Goal: Transaction & Acquisition: Purchase product/service

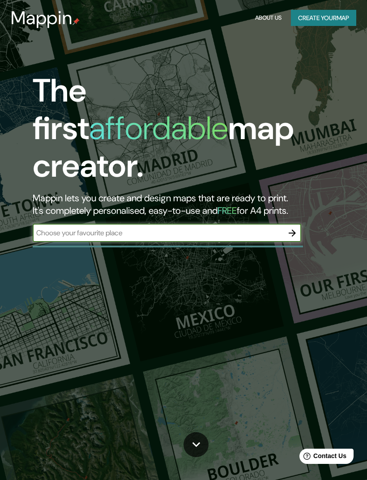
click at [270, 228] on input "text" at bounding box center [158, 233] width 250 height 10
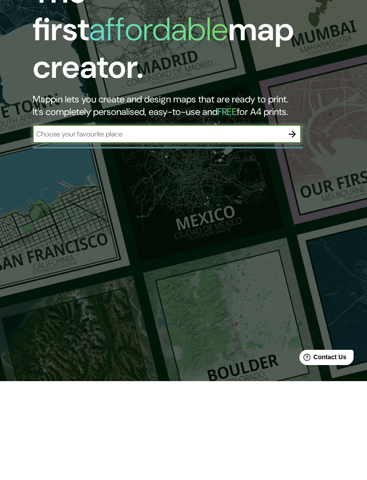
click at [302, 138] on div "The first affordable map creator. Mappin lets you create and design maps that a…" at bounding box center [183, 240] width 367 height 480
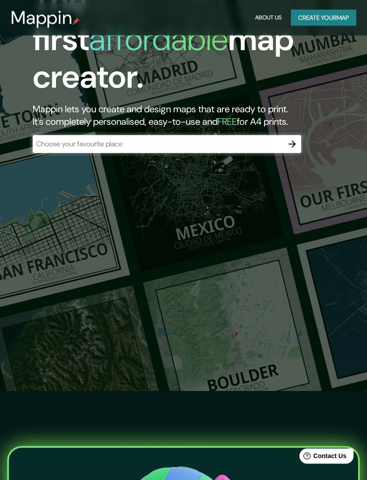
scroll to position [75, 0]
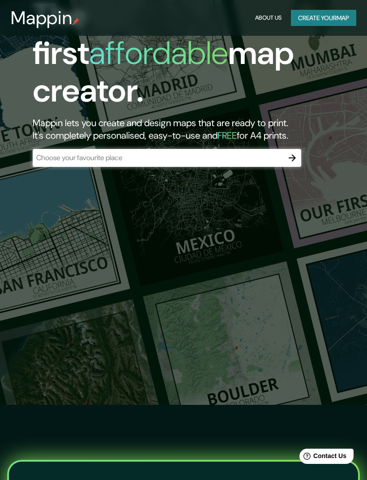
click at [326, 16] on button "Create your map" at bounding box center [323, 18] width 65 height 17
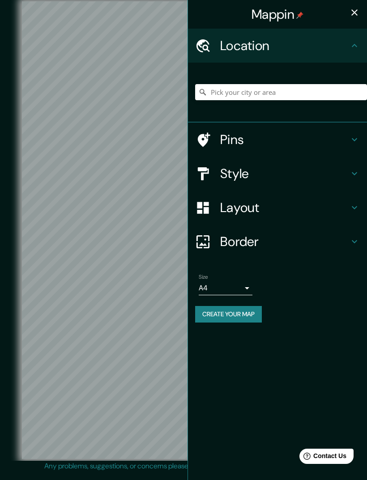
scroll to position [21, 0]
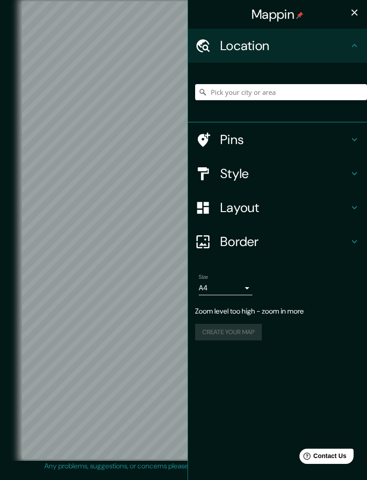
click at [352, 14] on icon "button" at bounding box center [354, 12] width 6 height 6
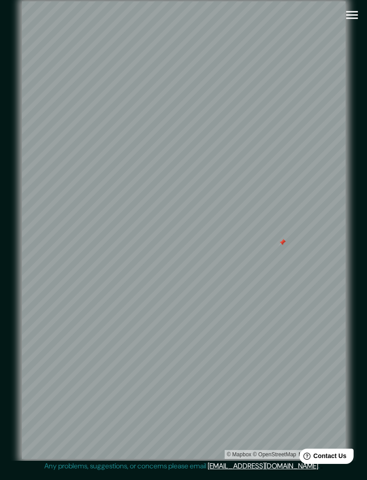
click at [259, 455] on div "© Mapbox © OpenStreetMap Improve this map" at bounding box center [183, 230] width 358 height 460
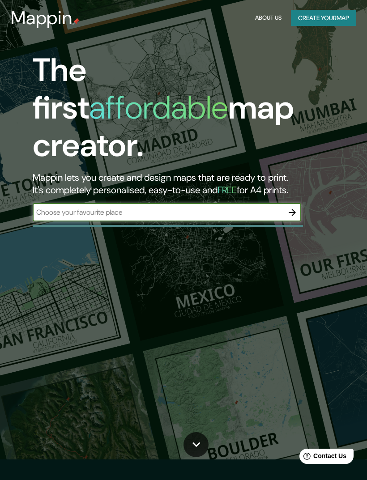
scroll to position [75, 0]
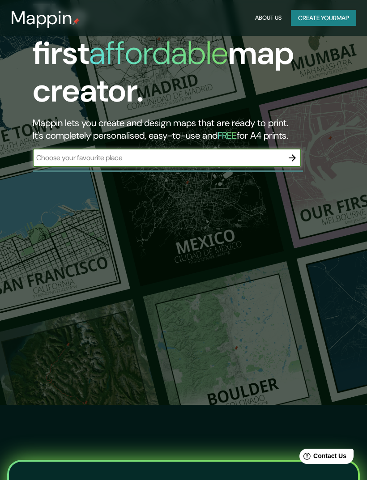
click at [149, 152] on input "text" at bounding box center [158, 157] width 250 height 10
click at [337, 21] on button "Create your map" at bounding box center [323, 18] width 65 height 17
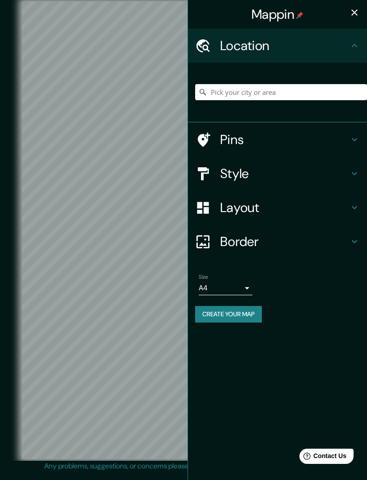
scroll to position [21, 0]
click at [364, 5] on div "Mappin" at bounding box center [277, 14] width 179 height 29
click at [364, 4] on div "Mappin" at bounding box center [277, 14] width 179 height 29
click at [356, 9] on icon "button" at bounding box center [354, 12] width 11 height 11
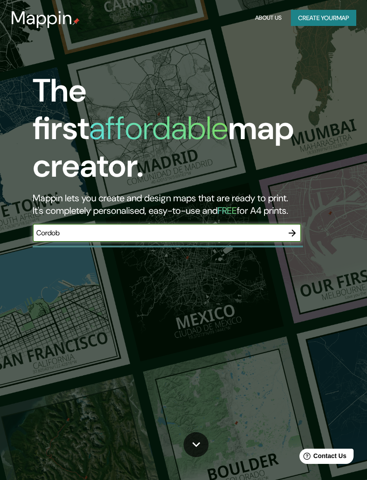
type input "Cordoba"
click at [328, 21] on button "Create your map" at bounding box center [323, 18] width 65 height 17
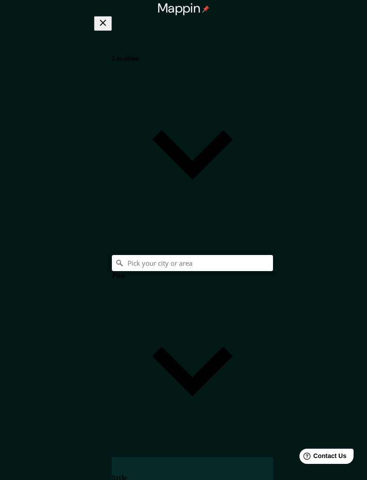
click at [127, 473] on h4 "Style" at bounding box center [119, 477] width 15 height 8
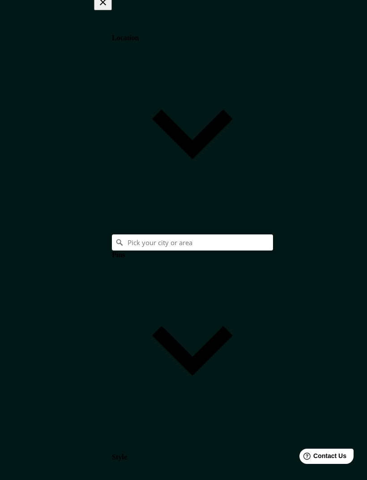
scroll to position [0, 0]
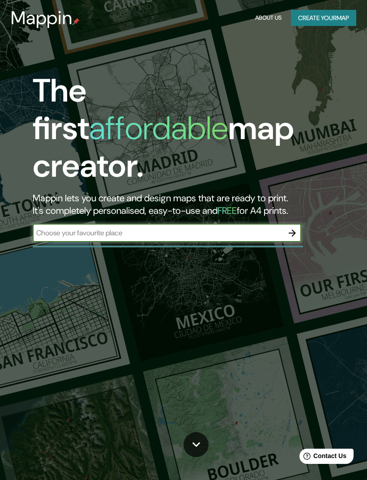
click at [254, 224] on div "​" at bounding box center [167, 233] width 268 height 18
click at [273, 228] on input "text" at bounding box center [158, 233] width 250 height 10
click at [86, 59] on div "The first affordable map creator. Mappin lets you create and design maps that a…" at bounding box center [183, 240] width 367 height 480
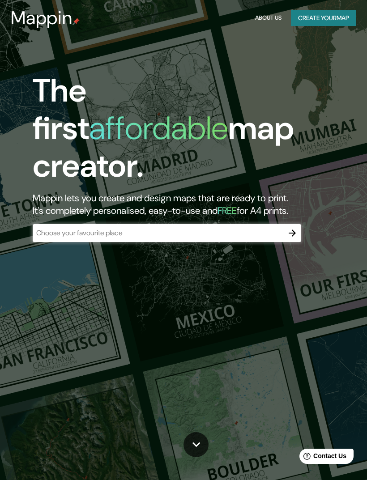
click at [338, 17] on button "Create your map" at bounding box center [323, 18] width 65 height 17
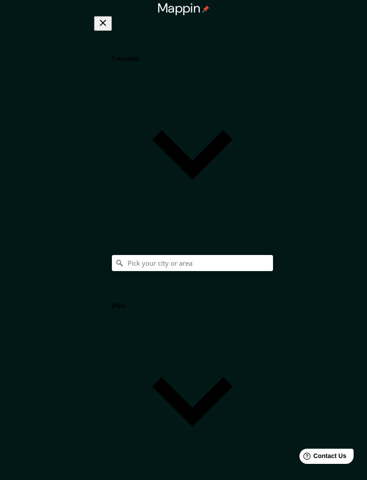
click at [139, 55] on h4 "Location" at bounding box center [125, 59] width 27 height 8
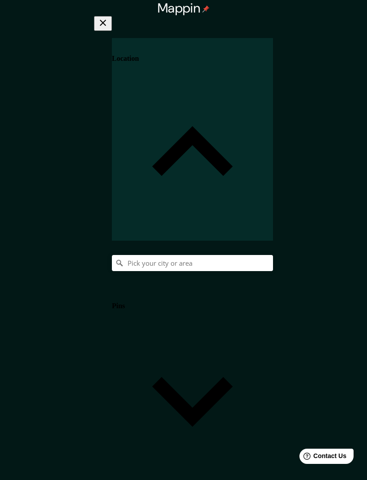
click at [139, 55] on h4 "Location" at bounding box center [125, 59] width 27 height 8
click at [227, 285] on div "Pins" at bounding box center [192, 386] width 161 height 202
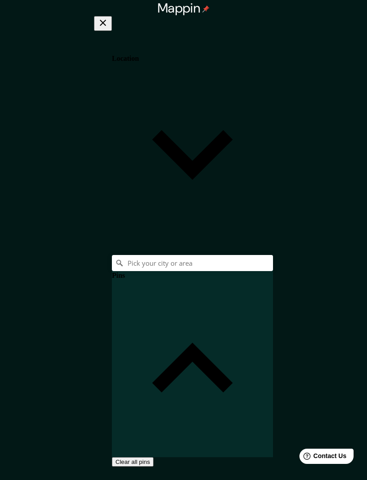
click at [125, 271] on h4 "Pins" at bounding box center [118, 275] width 13 height 8
click at [127, 479] on h4 "Style" at bounding box center [119, 487] width 15 height 8
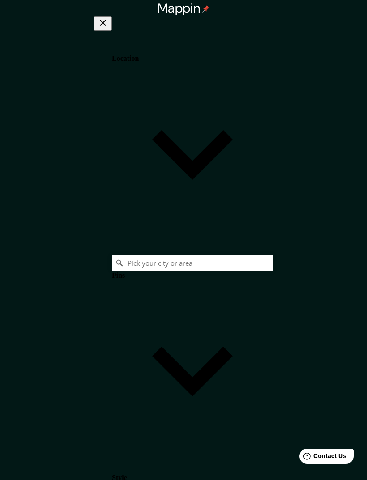
type input "694"
type input "58"
type input "263"
type input "58"
type input "68"
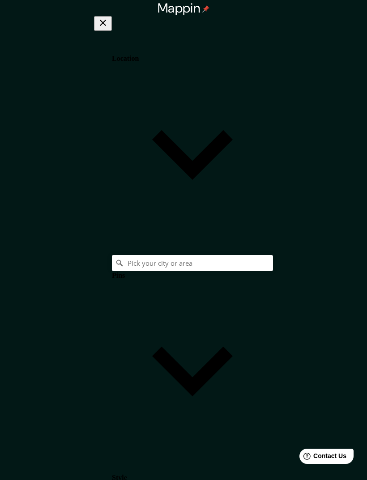
type input "74"
click at [240, 433] on body "Mappin Location Pins Style Layout Border Choose a border. Hint : you can make l…" at bounding box center [183, 240] width 367 height 480
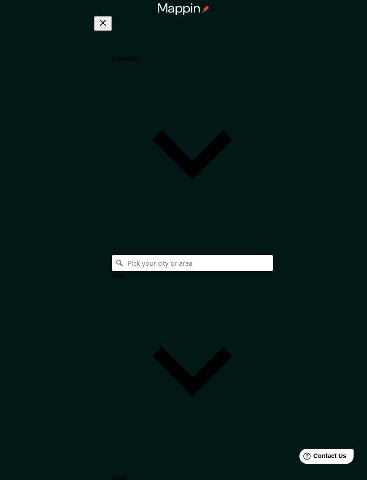
type input "a4"
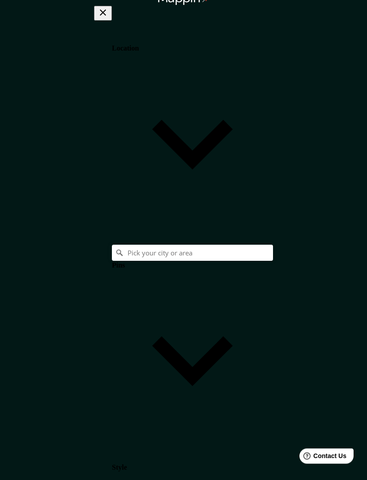
scroll to position [10, 0]
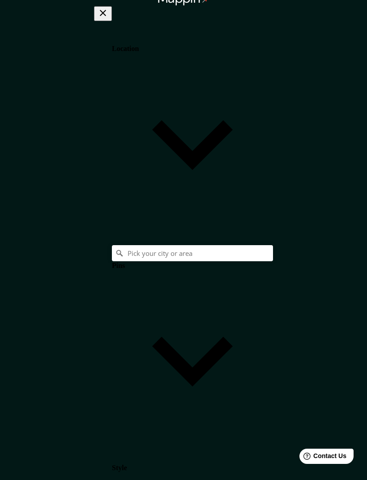
click at [106, 12] on icon "button" at bounding box center [103, 13] width 6 height 6
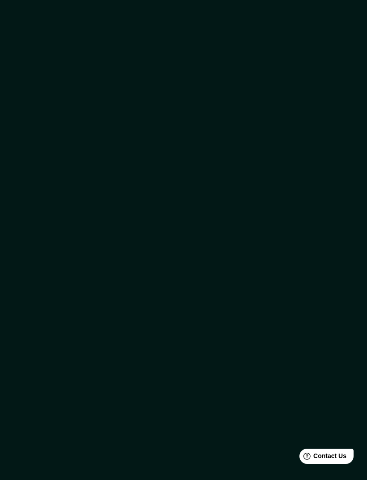
click at [193, 5] on icon "button" at bounding box center [189, 2] width 8 height 5
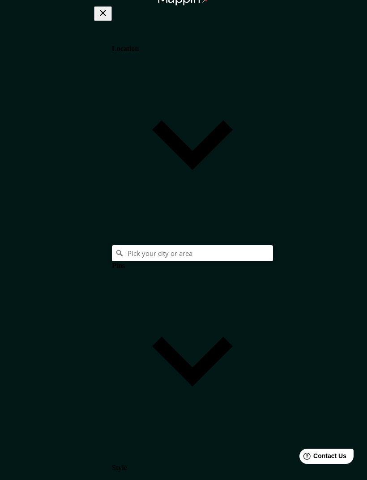
click at [108, 15] on icon "button" at bounding box center [102, 13] width 11 height 11
